Goal: Transaction & Acquisition: Purchase product/service

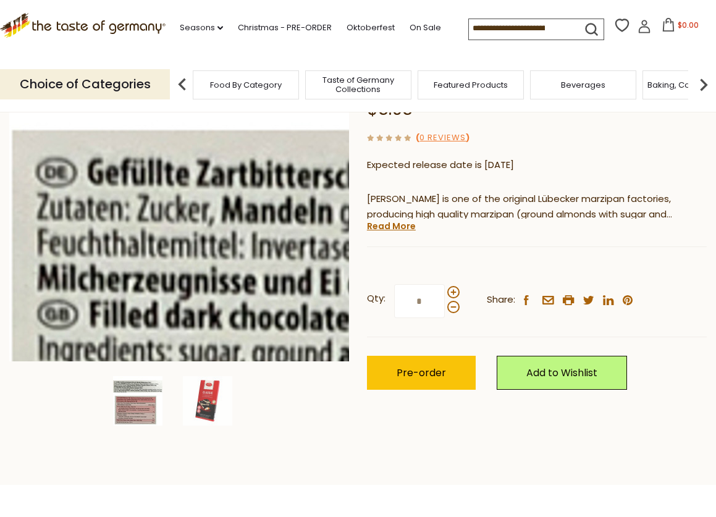
scroll to position [247, 0]
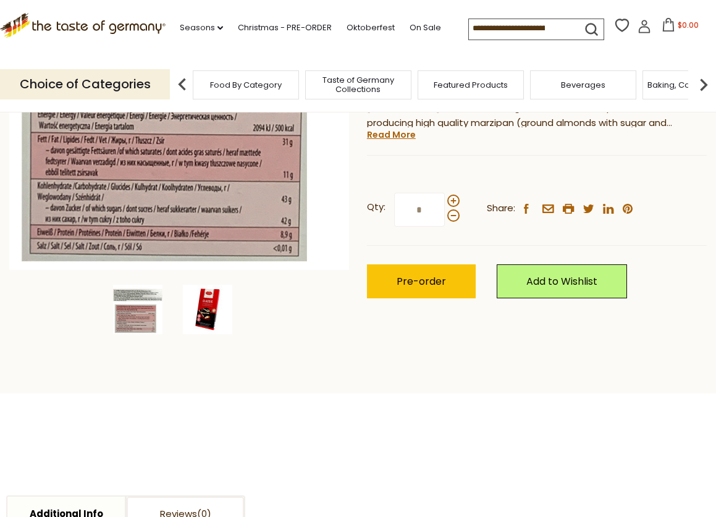
click at [207, 308] on img at bounding box center [207, 309] width 49 height 49
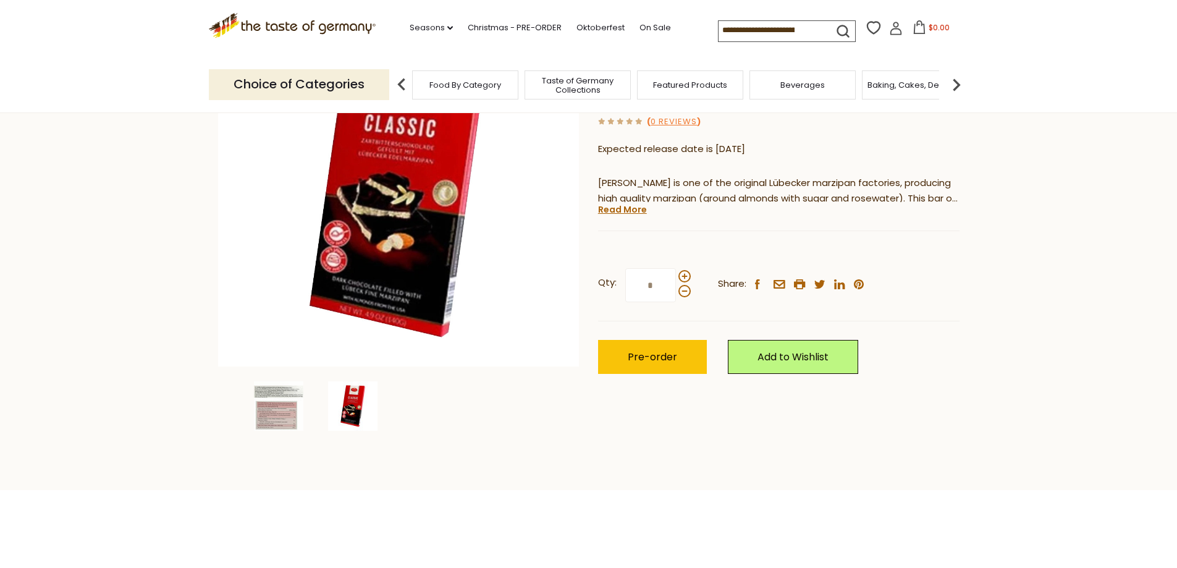
scroll to position [185, 0]
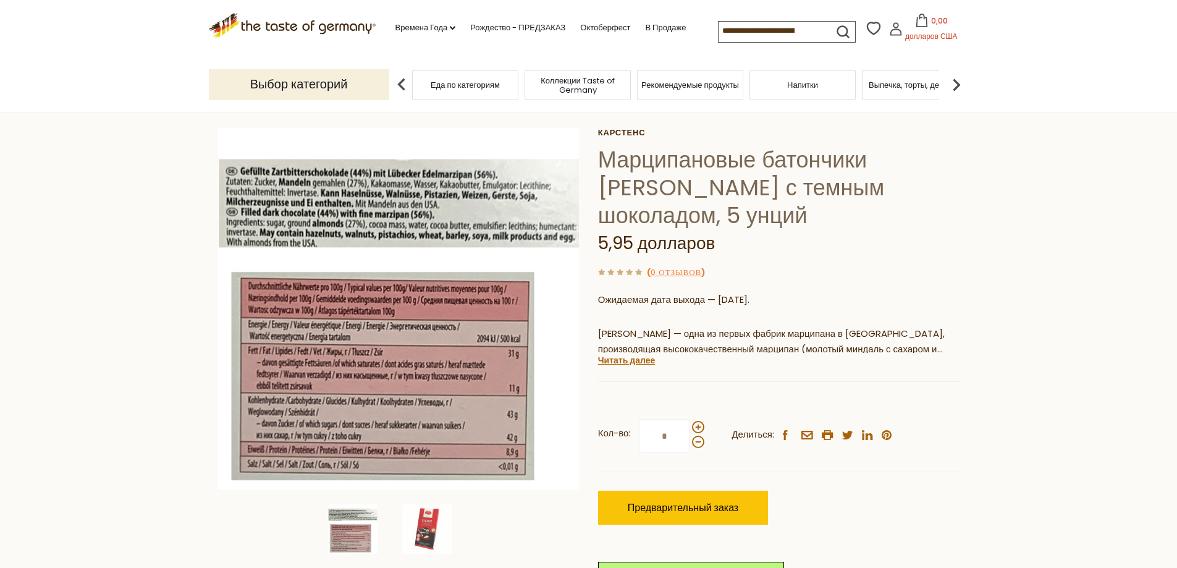
scroll to position [124, 0]
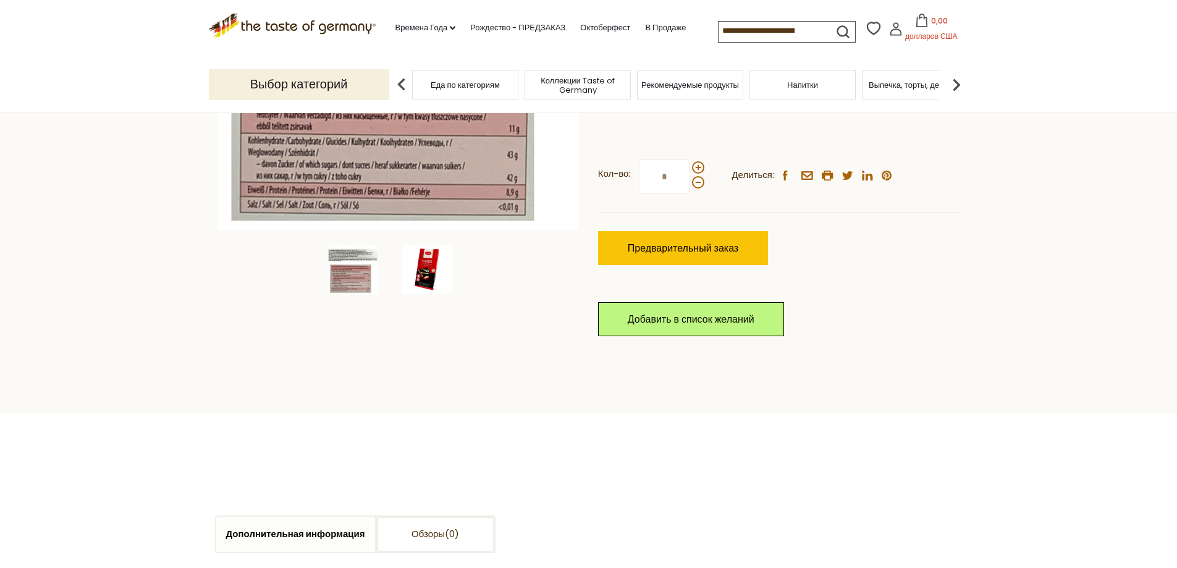
click at [426, 267] on img at bounding box center [426, 269] width 49 height 49
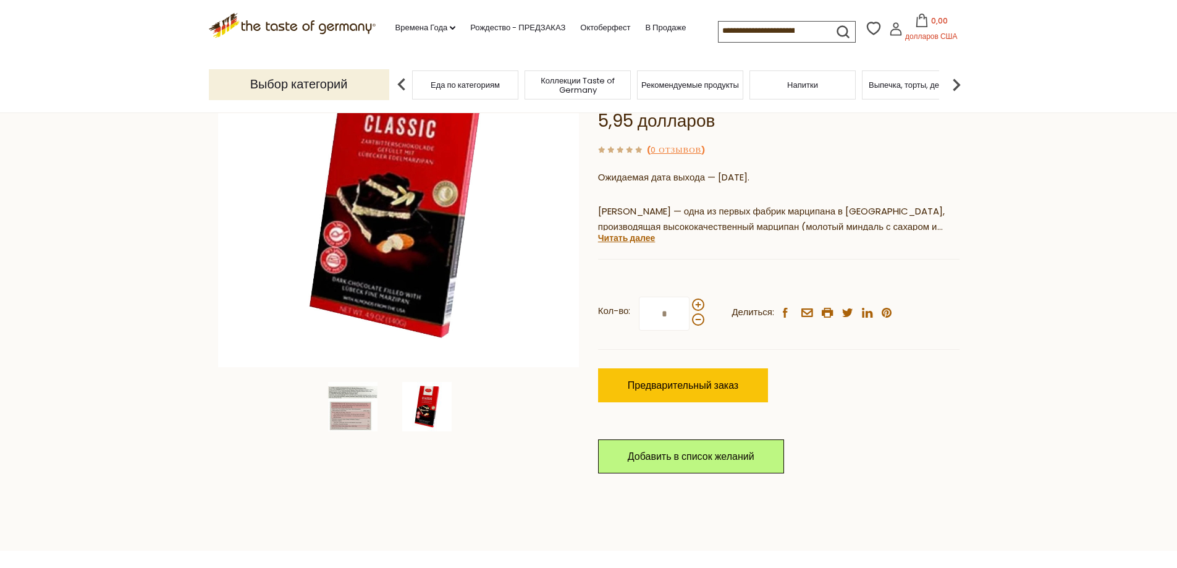
scroll to position [62, 0]
